Goal: Transaction & Acquisition: Download file/media

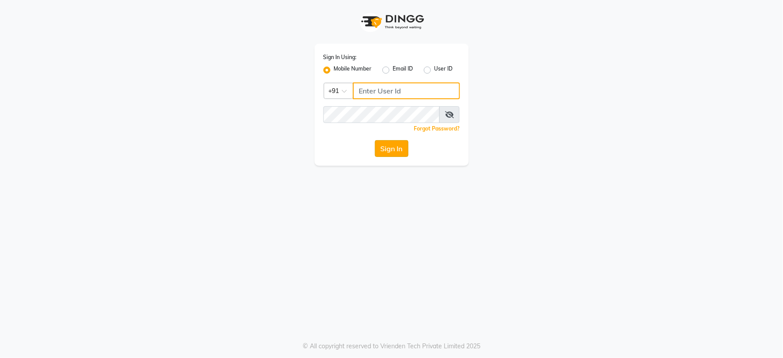
type input "8482915668"
click at [398, 149] on button "Sign In" at bounding box center [391, 148] width 33 height 17
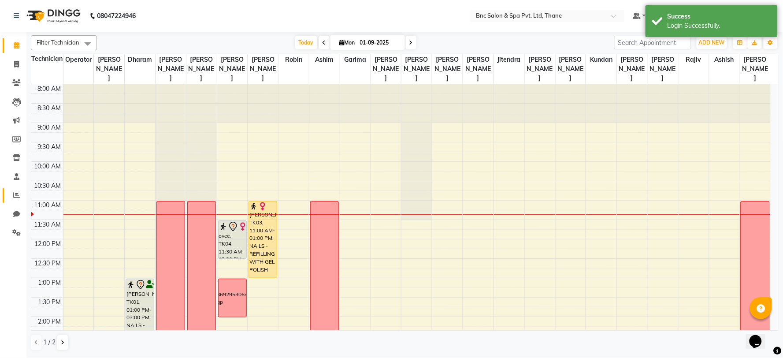
click at [9, 195] on span at bounding box center [16, 195] width 15 height 10
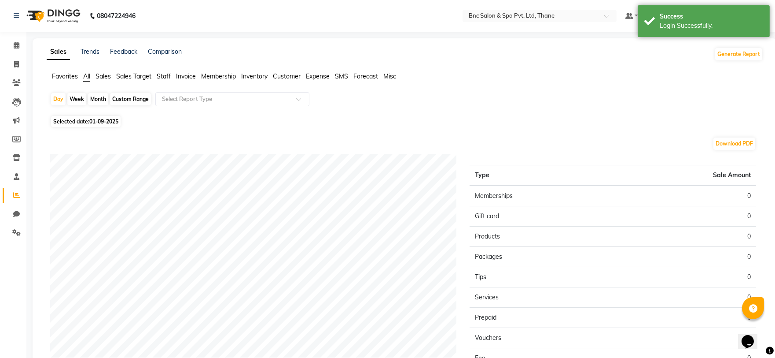
click at [96, 129] on div "Day Week Month Custom Range Select Report Type Selected date: [DATE] Download P…" at bounding box center [405, 254] width 717 height 325
click at [100, 122] on span "01-09-2025" at bounding box center [103, 121] width 29 height 7
select select "9"
select select "2025"
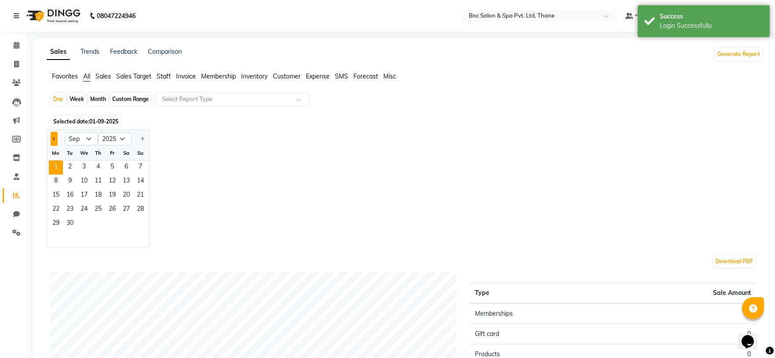
click at [54, 137] on span "Previous month" at bounding box center [54, 138] width 3 height 3
select select "8"
click at [140, 225] on span "31" at bounding box center [140, 224] width 14 height 14
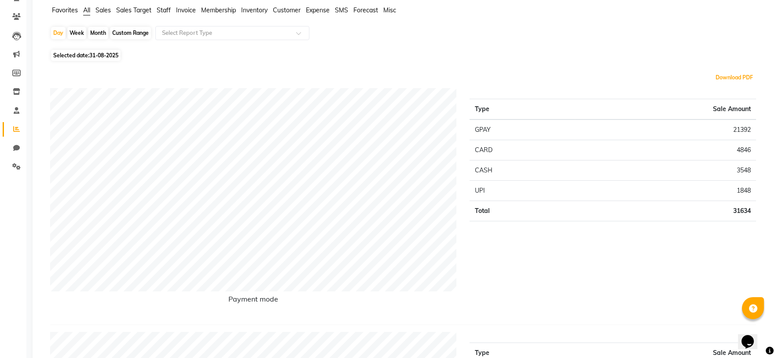
scroll to position [49, 0]
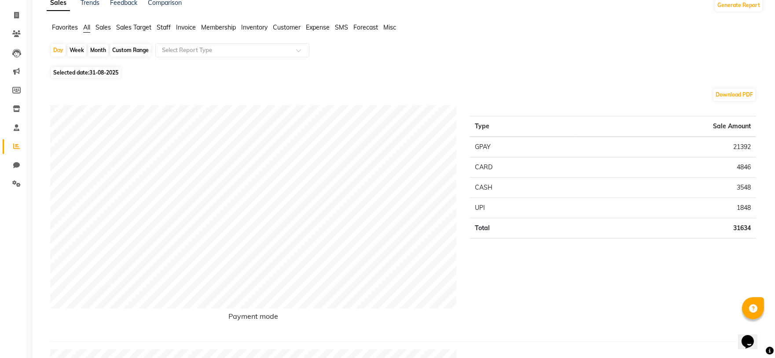
click at [162, 28] on span "Staff" at bounding box center [164, 27] width 14 height 8
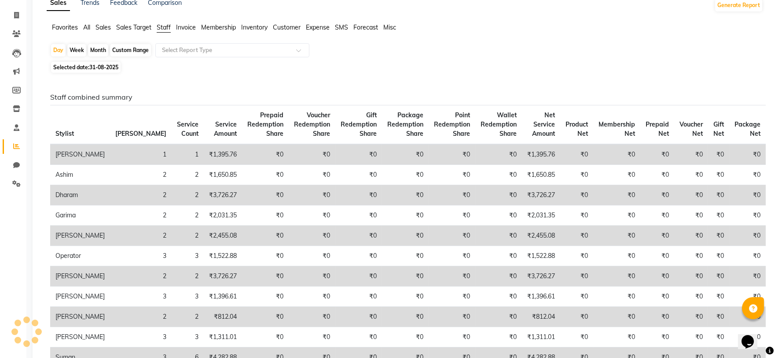
scroll to position [0, 0]
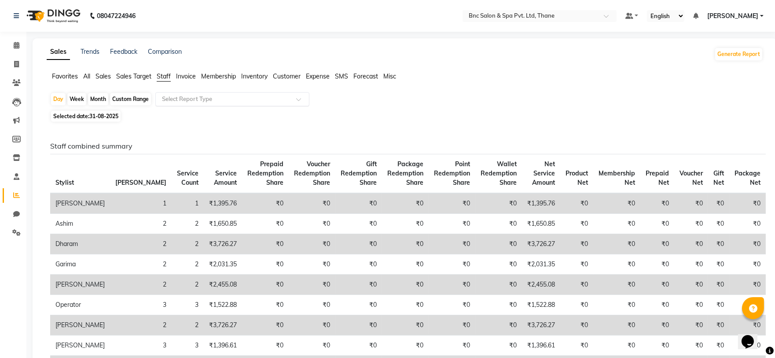
click at [214, 100] on input "text" at bounding box center [223, 99] width 127 height 9
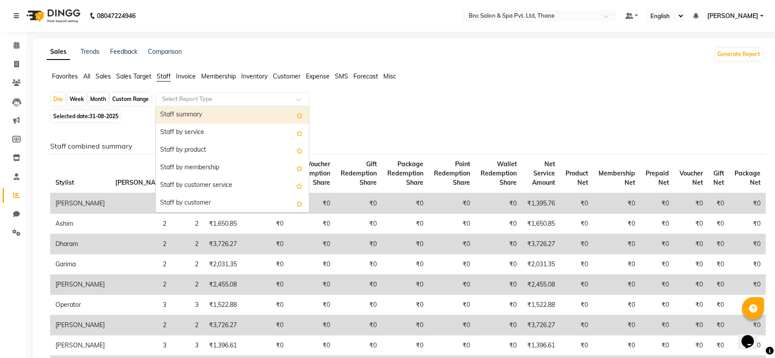
click at [203, 119] on div "Staff summary" at bounding box center [232, 115] width 153 height 18
select select "full_report"
select select "csv"
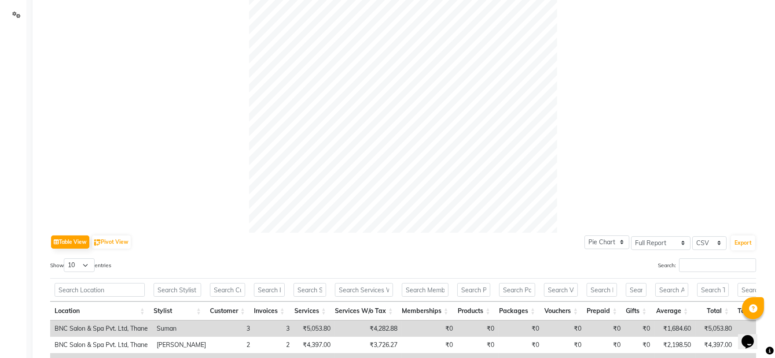
scroll to position [244, 0]
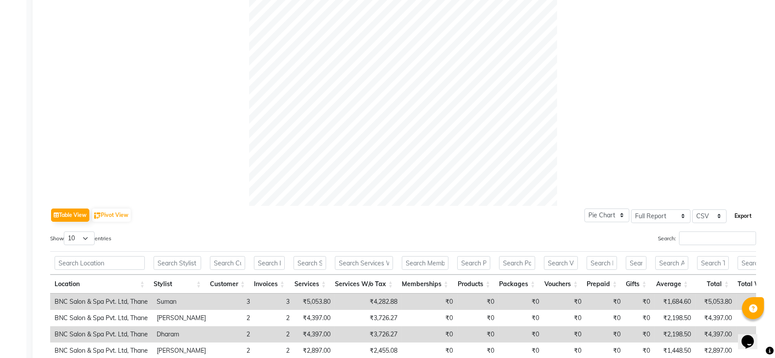
click at [750, 218] on button "Export" at bounding box center [743, 215] width 24 height 15
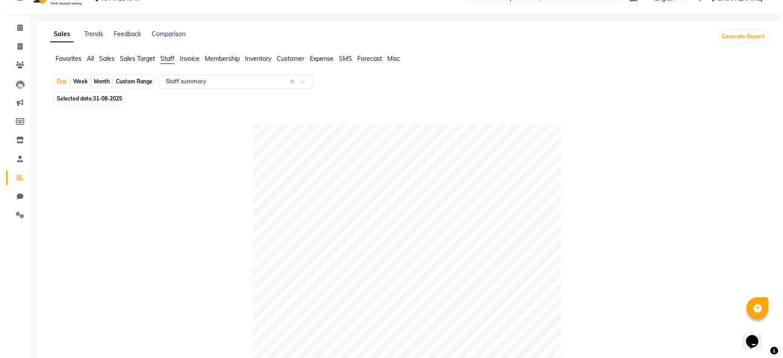
scroll to position [0, 0]
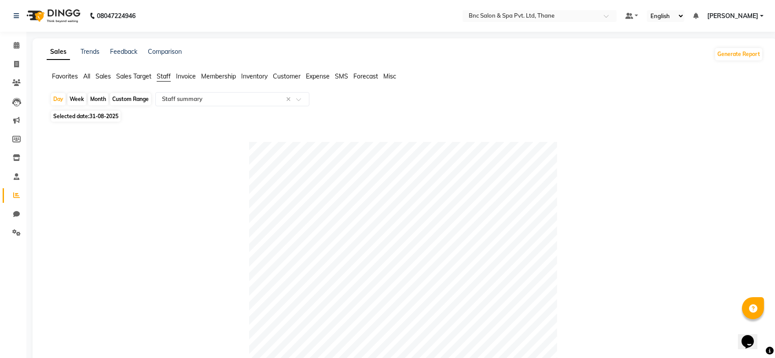
click at [313, 73] on span "Expense" at bounding box center [318, 76] width 24 height 8
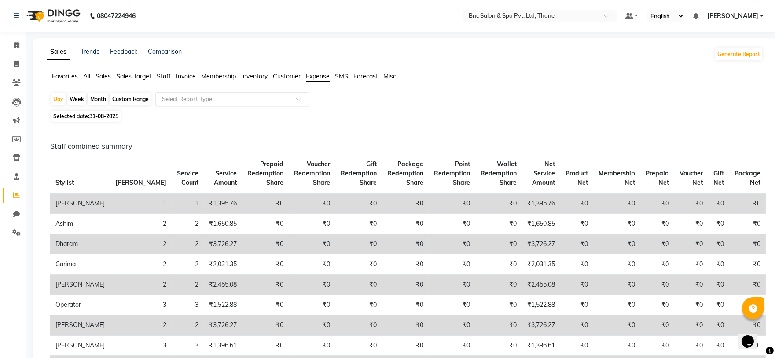
click at [229, 100] on input "text" at bounding box center [223, 99] width 127 height 9
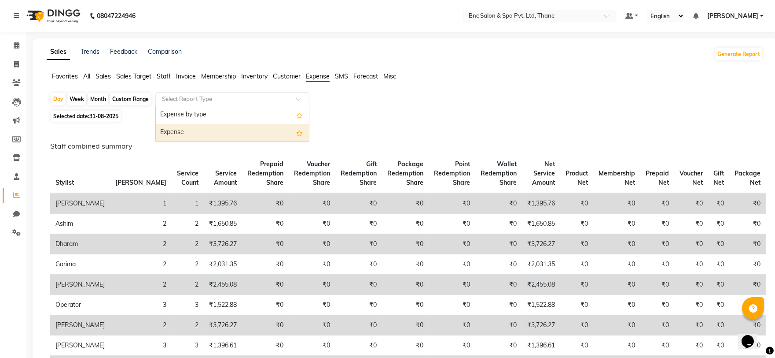
click at [191, 137] on div "Expense" at bounding box center [232, 133] width 153 height 18
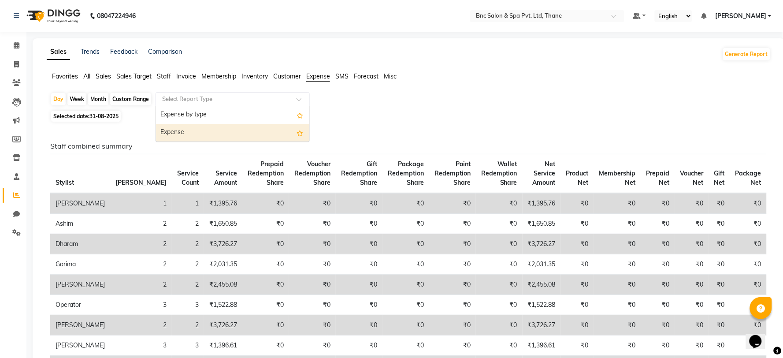
select select "full_report"
select select "csv"
